Goal: Task Accomplishment & Management: Use online tool/utility

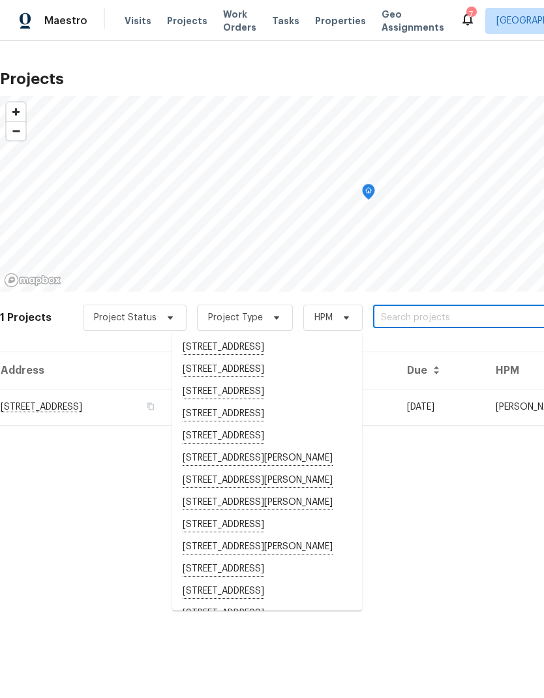
scroll to position [0, 193]
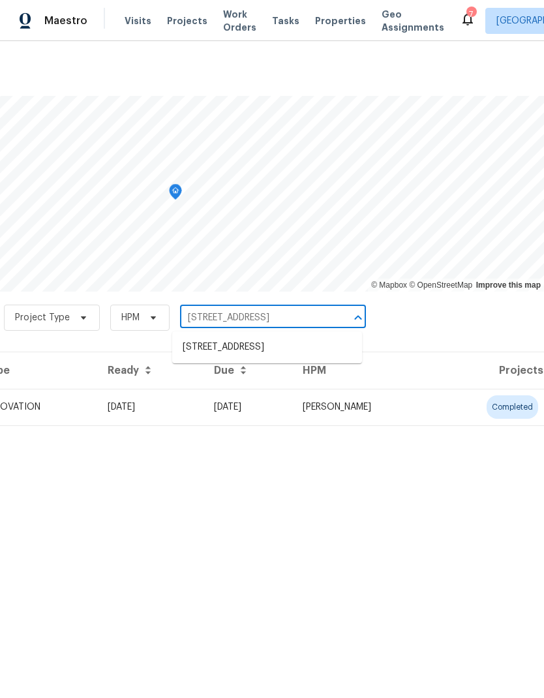
type input "[STREET_ADDRESS]"
click at [291, 343] on li "[STREET_ADDRESS]" at bounding box center [267, 348] width 190 height 22
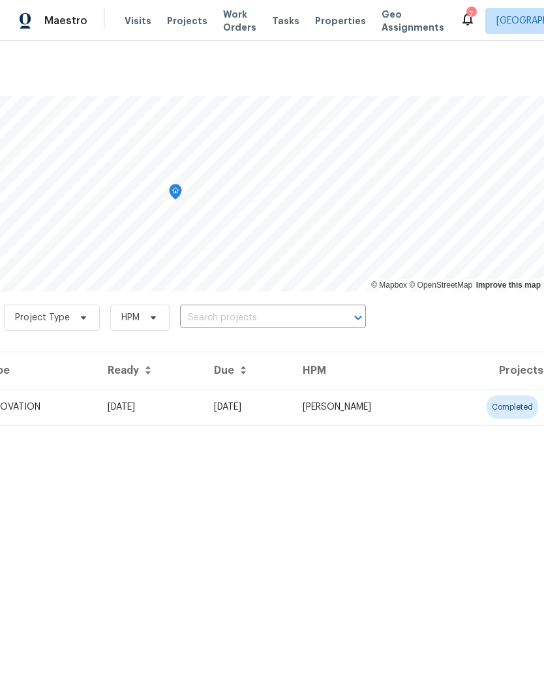
type input "[STREET_ADDRESS]"
click at [453, 406] on td "completed" at bounding box center [490, 407] width 109 height 37
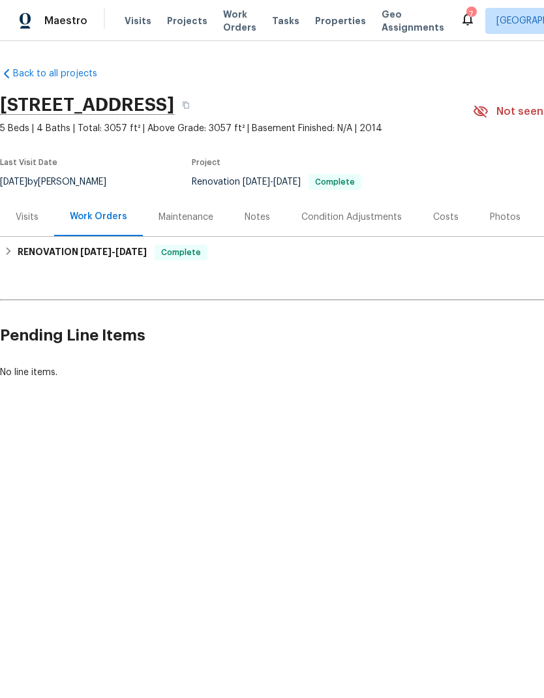
click at [250, 211] on div "Notes" at bounding box center [257, 217] width 25 height 13
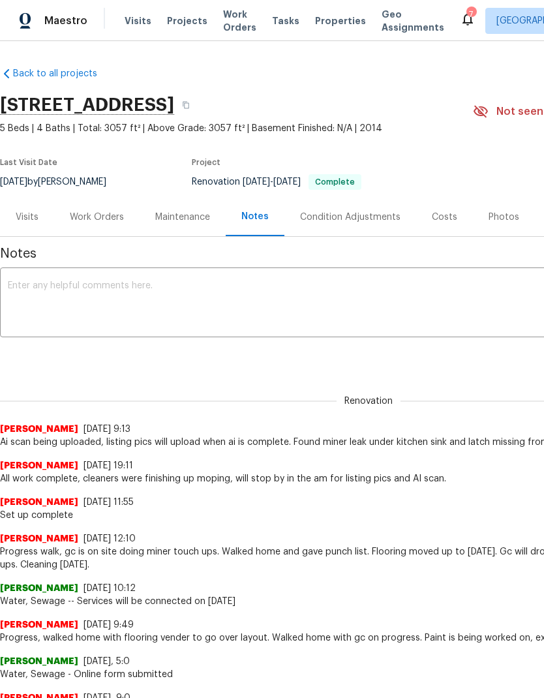
click at [505, 211] on div "Photos" at bounding box center [504, 217] width 31 height 13
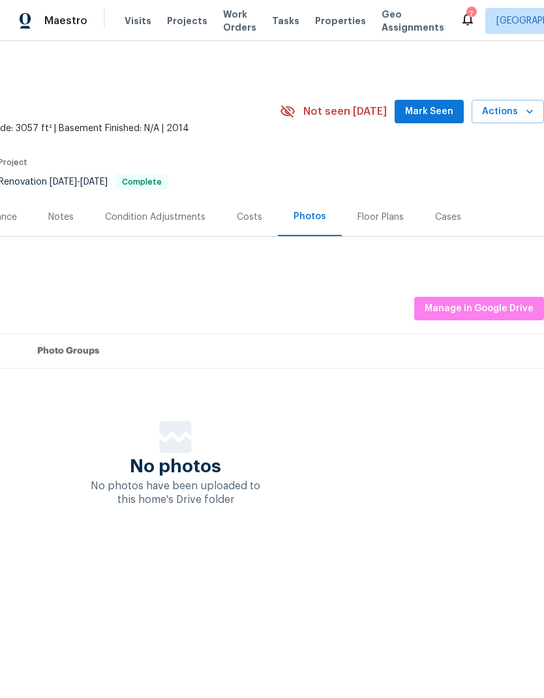
scroll to position [0, 193]
click at [497, 301] on span "Manage in Google Drive" at bounding box center [479, 309] width 109 height 16
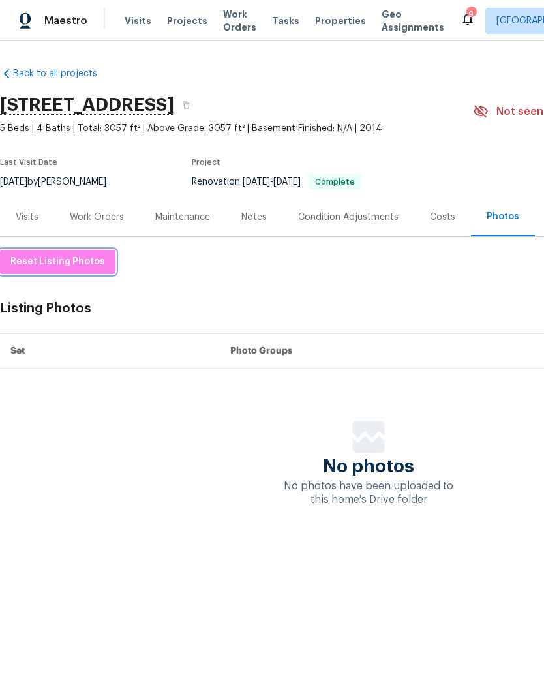
click at [45, 251] on button "Reset Listing Photos" at bounding box center [57, 262] width 115 height 24
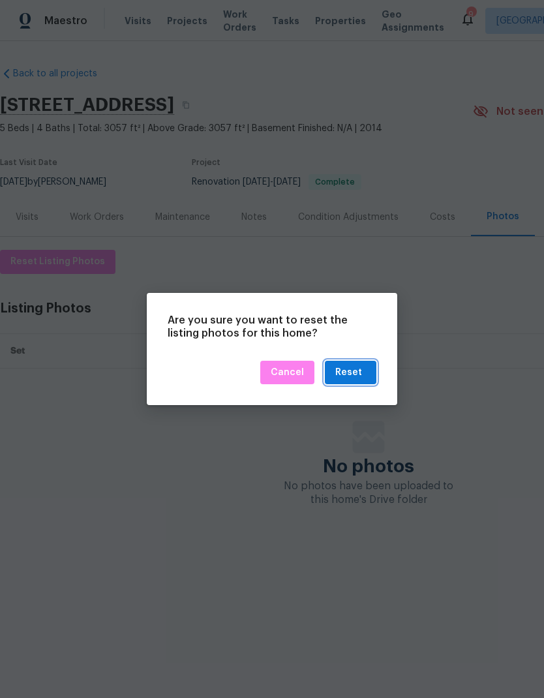
click at [371, 374] on button "Reset" at bounding box center [351, 373] width 52 height 24
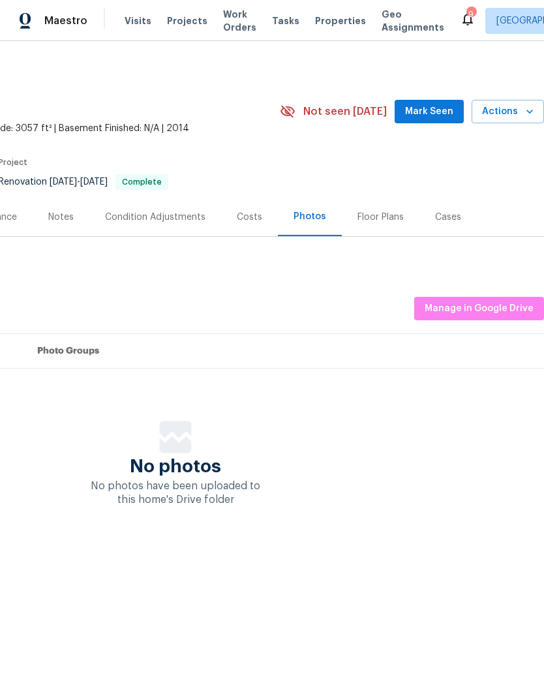
scroll to position [0, 193]
click at [483, 306] on span "Manage in Google Drive" at bounding box center [479, 309] width 109 height 16
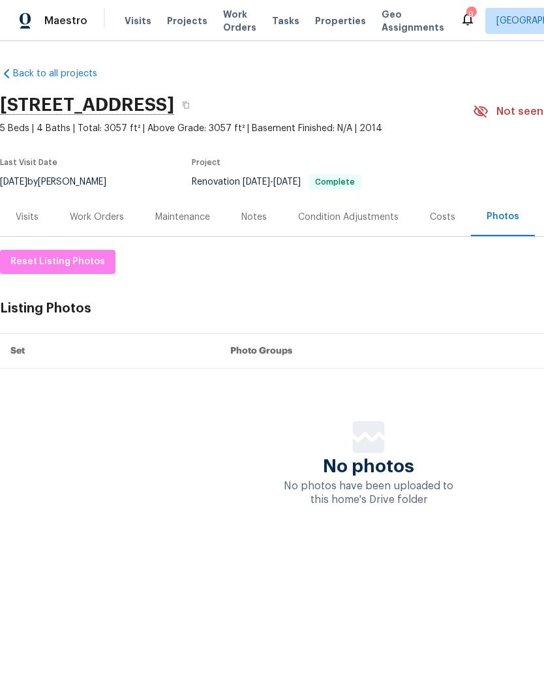
scroll to position [0, 0]
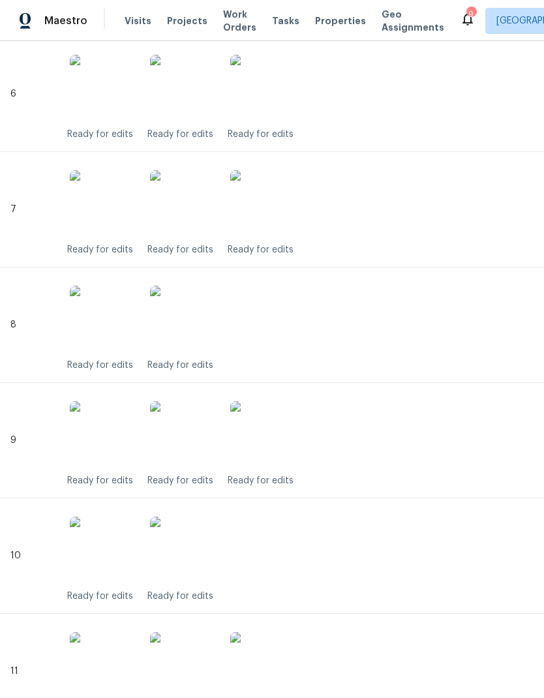
scroll to position [1006, 0]
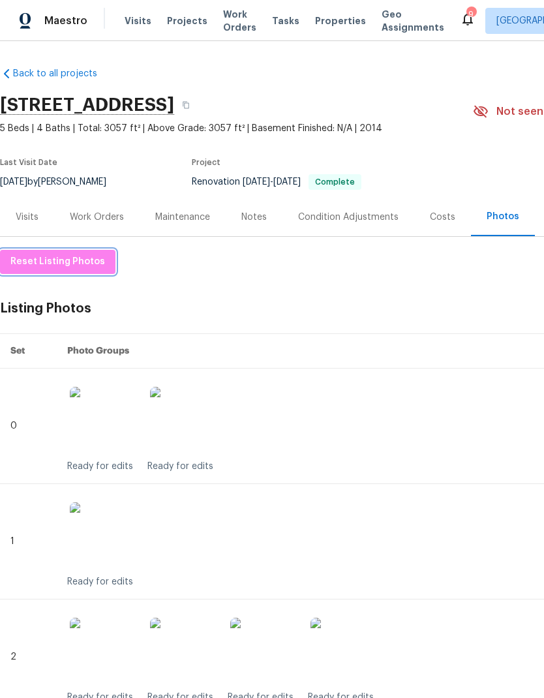
click at [46, 260] on span "Reset Listing Photos" at bounding box center [57, 262] width 95 height 16
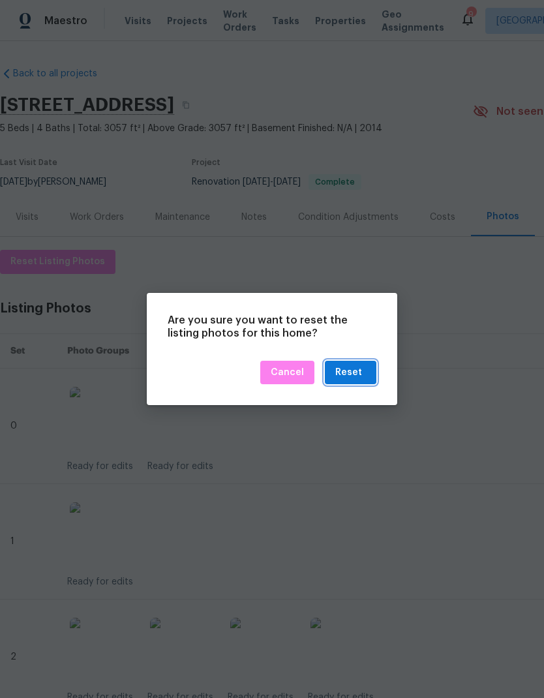
click at [361, 365] on div "Reset" at bounding box center [348, 373] width 27 height 16
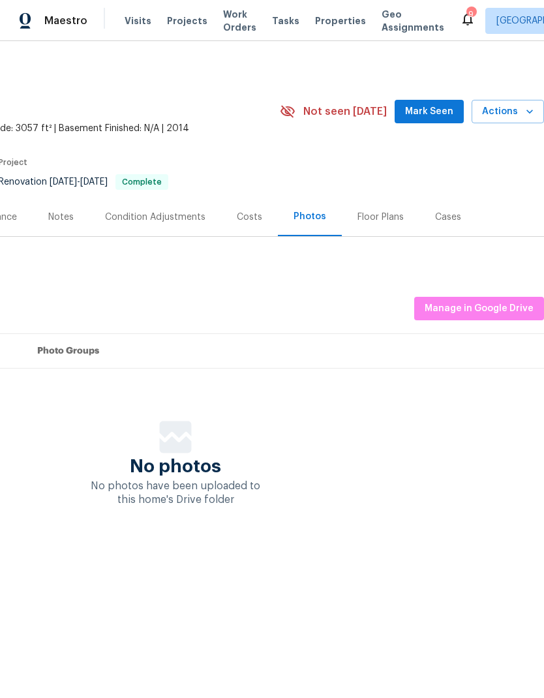
scroll to position [0, 193]
click at [498, 301] on span "Manage in Google Drive" at bounding box center [479, 309] width 109 height 16
